Goal: Task Accomplishment & Management: Use online tool/utility

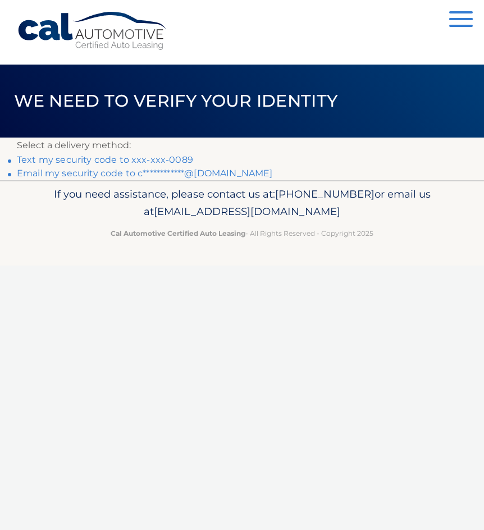
click at [59, 156] on link "Text my security code to xxx-xxx-0089" at bounding box center [105, 159] width 176 height 11
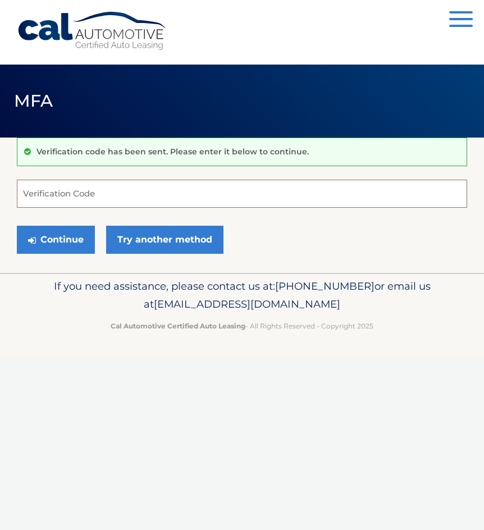
click at [75, 192] on input "Verification Code" at bounding box center [242, 194] width 450 height 28
type input "321145"
click at [17, 226] on button "Continue" at bounding box center [56, 240] width 78 height 28
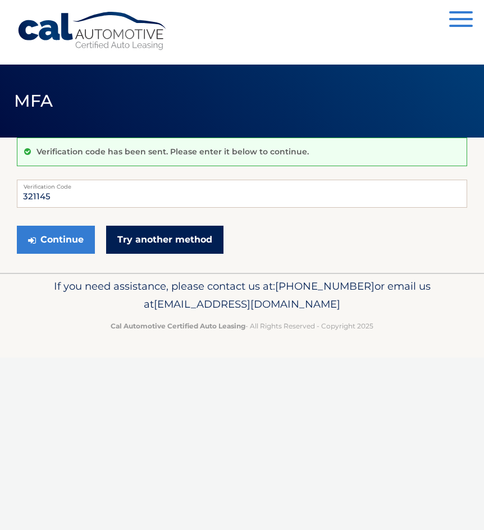
click at [149, 241] on link "Try another method" at bounding box center [164, 240] width 117 height 28
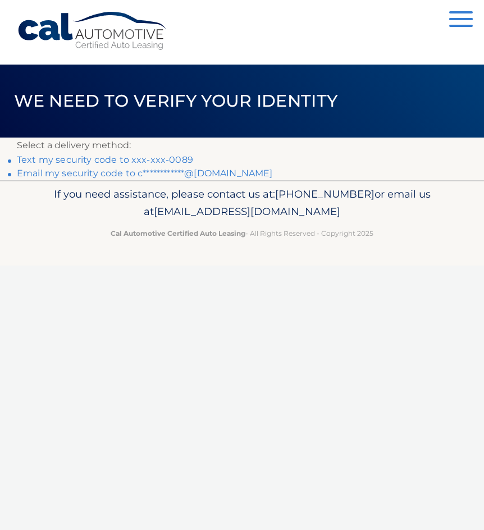
click at [56, 157] on link "Text my security code to xxx-xxx-0089" at bounding box center [105, 159] width 176 height 11
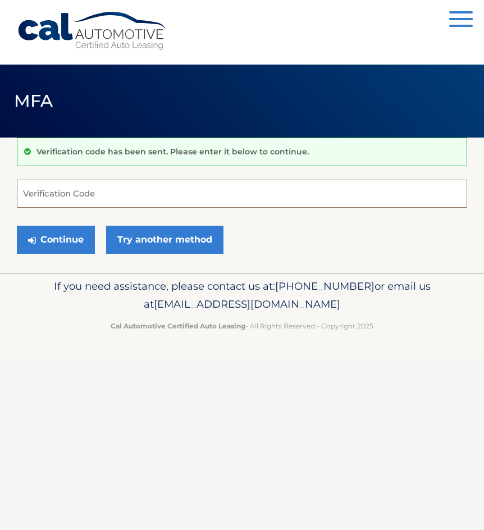
click at [54, 197] on input "Verification Code" at bounding box center [242, 194] width 450 height 28
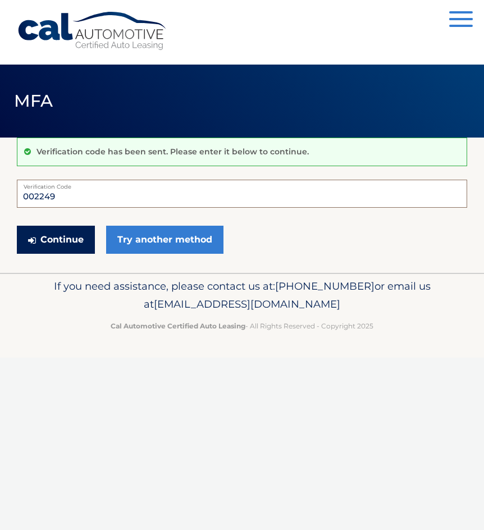
type input "002249"
click at [61, 238] on button "Continue" at bounding box center [56, 240] width 78 height 28
